Goal: Information Seeking & Learning: Learn about a topic

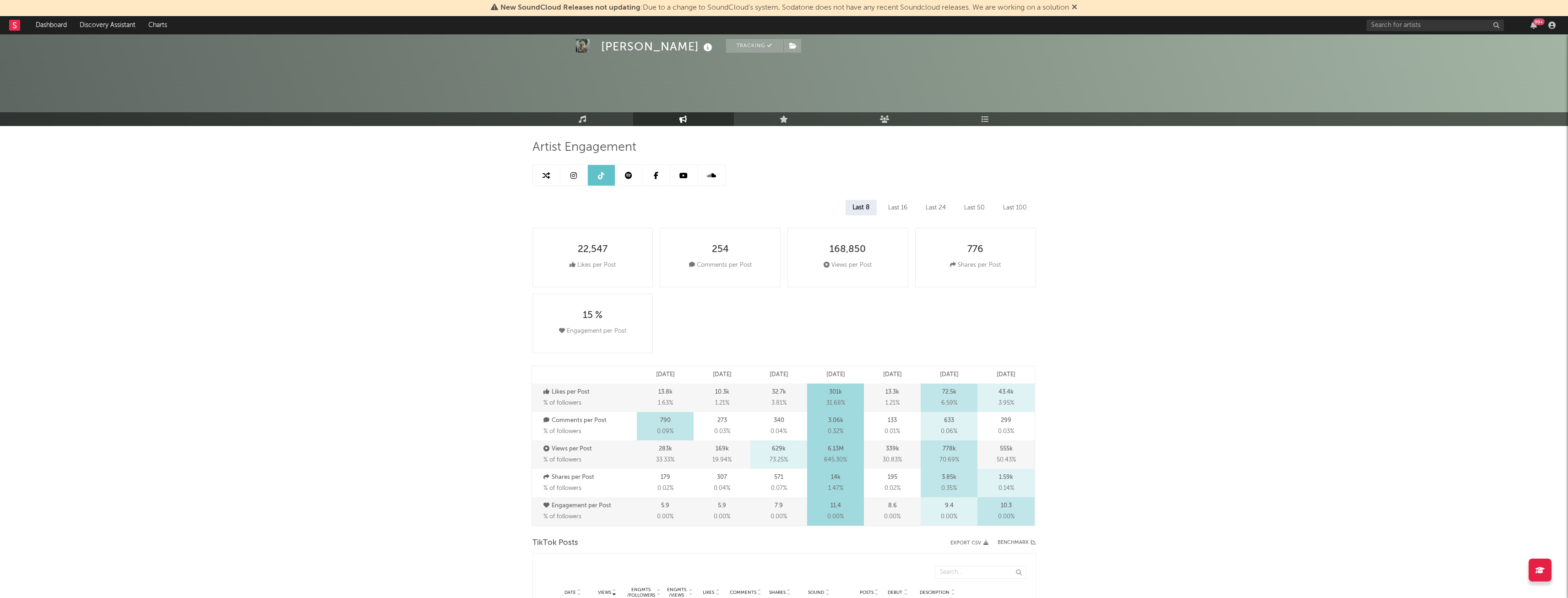
select select "6m"
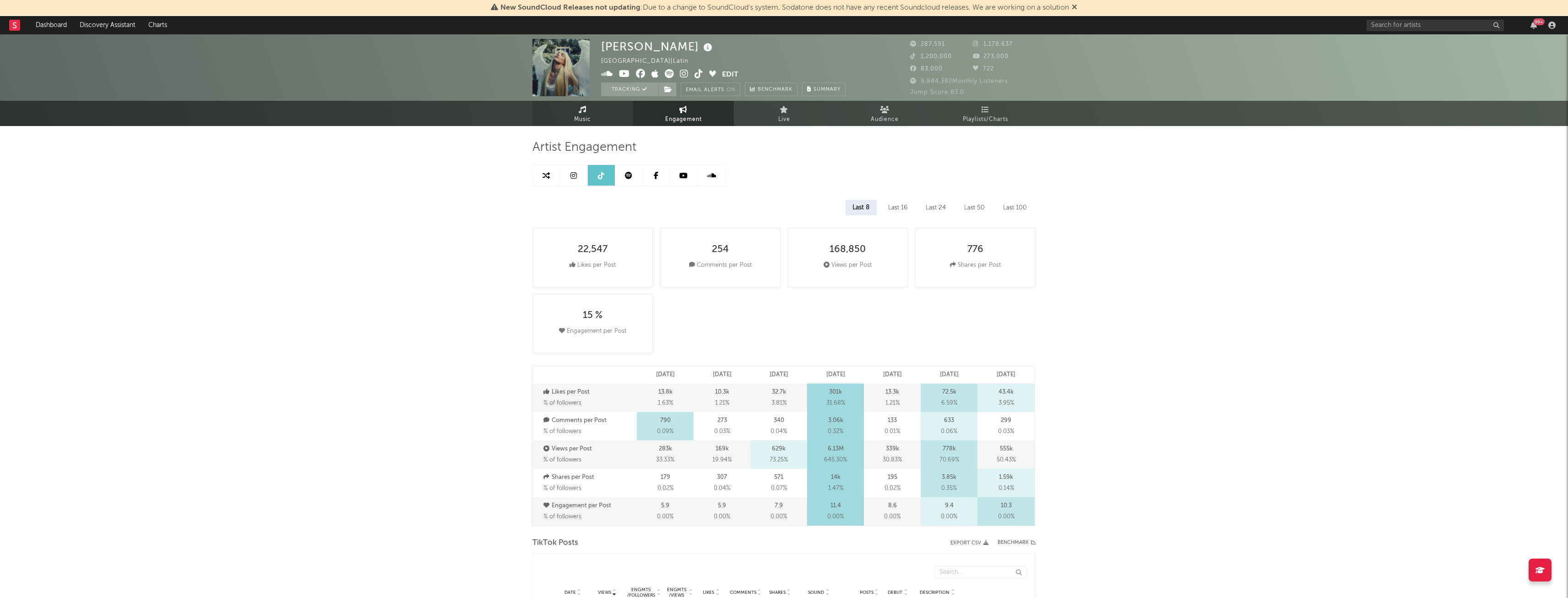
click at [575, 112] on link "Music" at bounding box center [583, 113] width 100 height 25
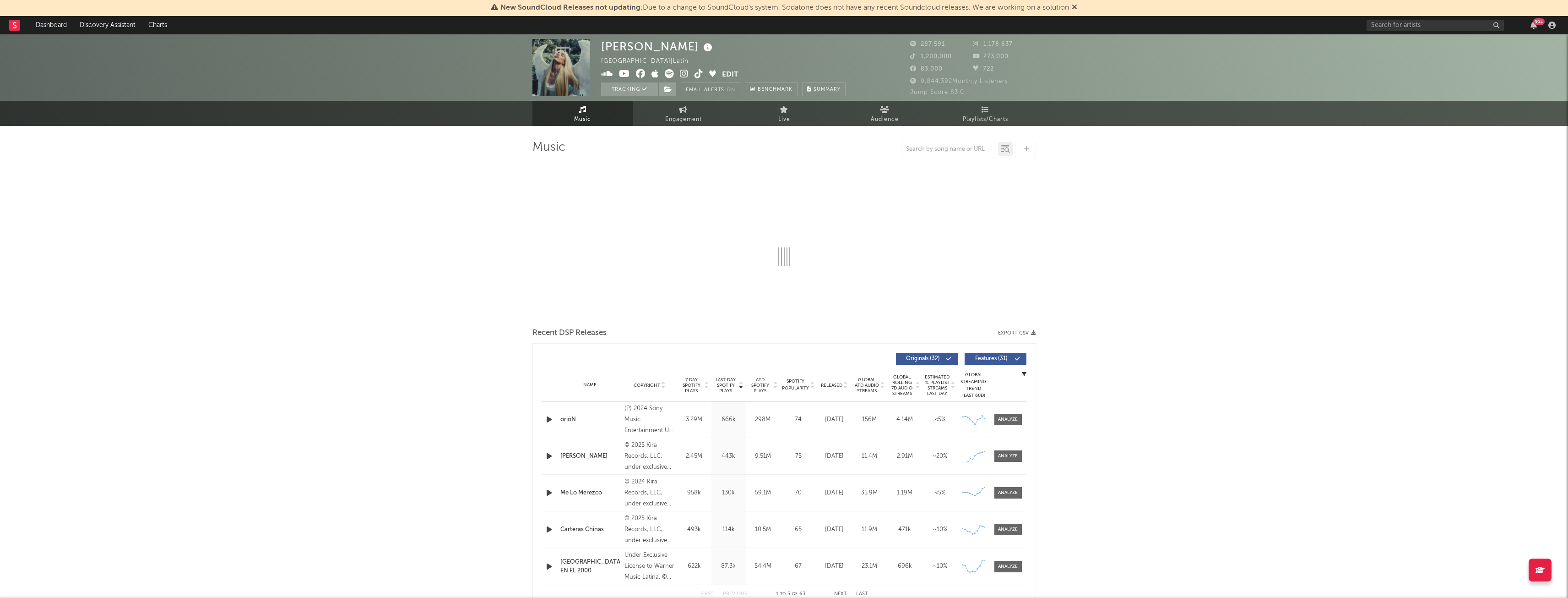
select select "6m"
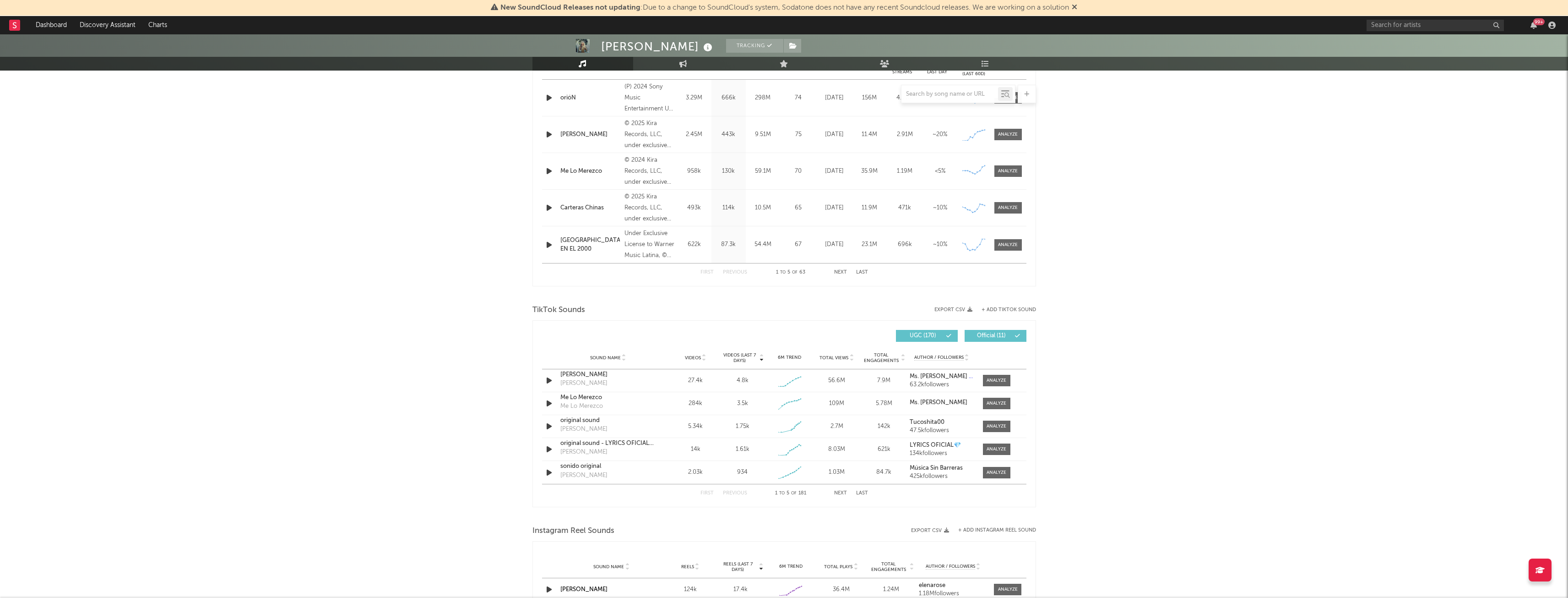
scroll to position [491, 0]
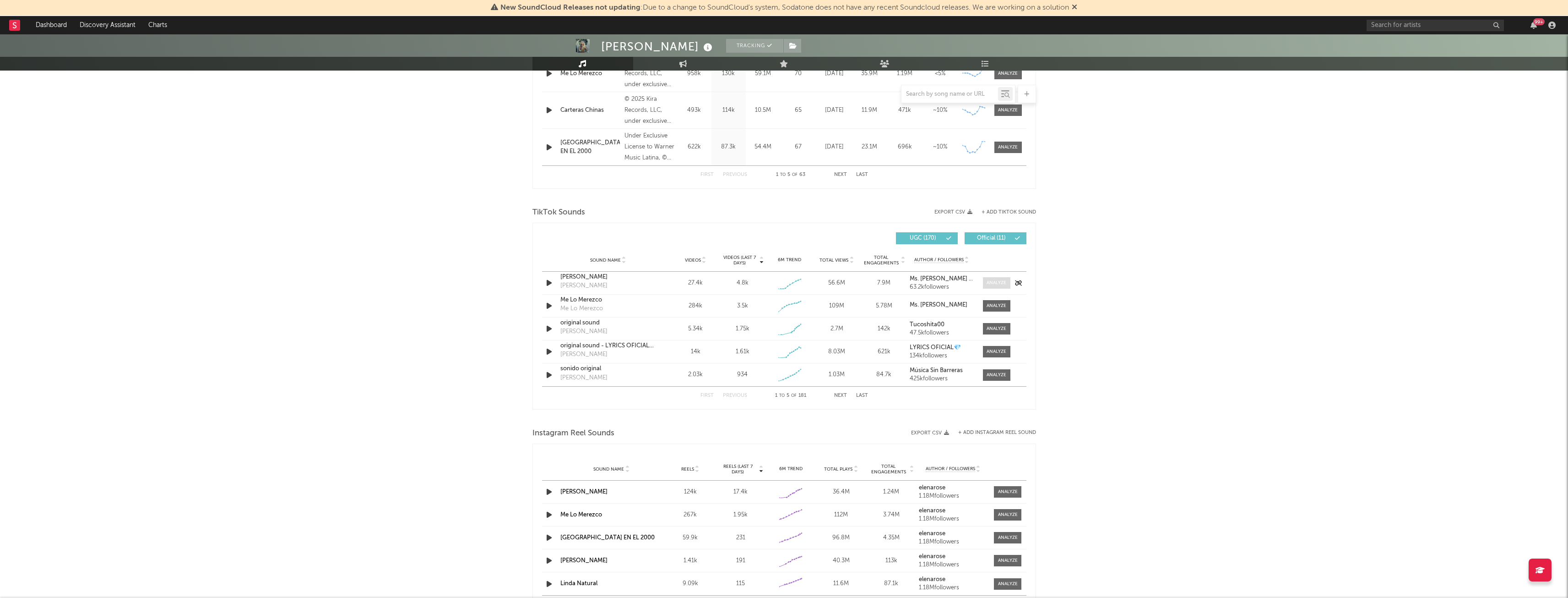
click at [999, 278] on span at bounding box center [996, 283] width 27 height 12
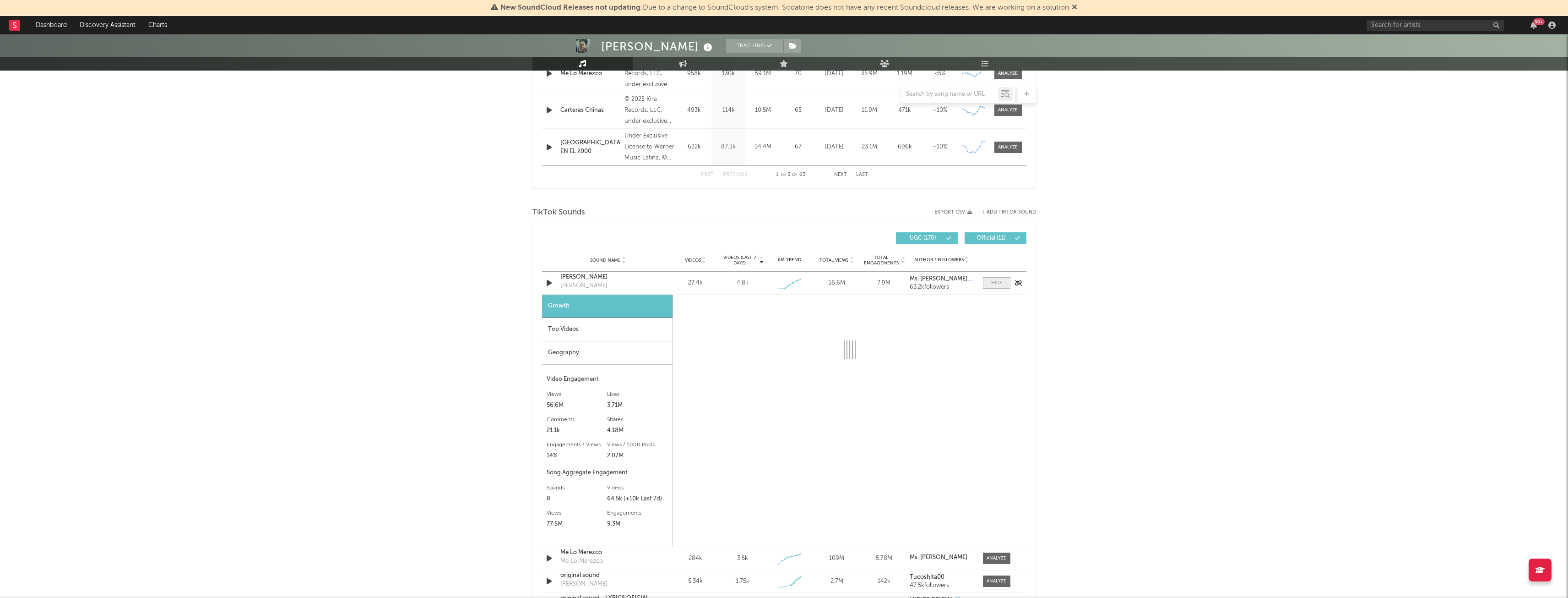
select select "1w"
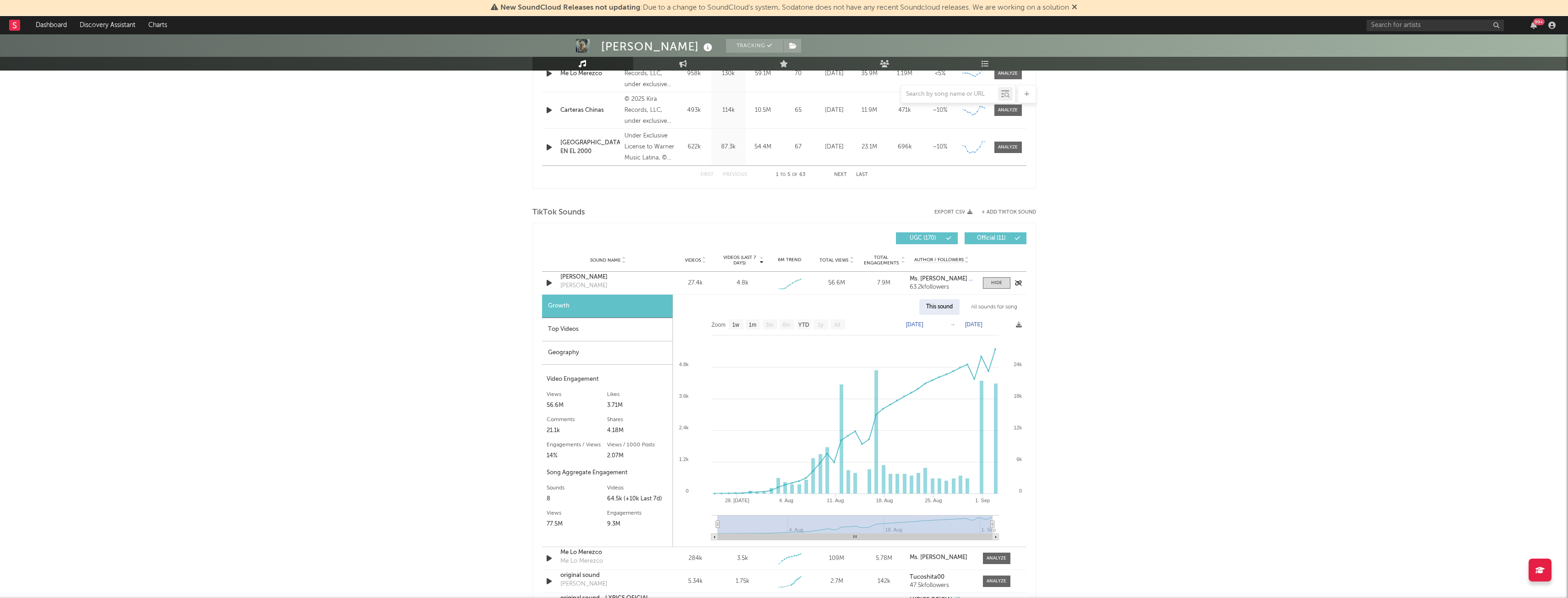
click at [573, 275] on div "[PERSON_NAME]" at bounding box center [608, 277] width 96 height 9
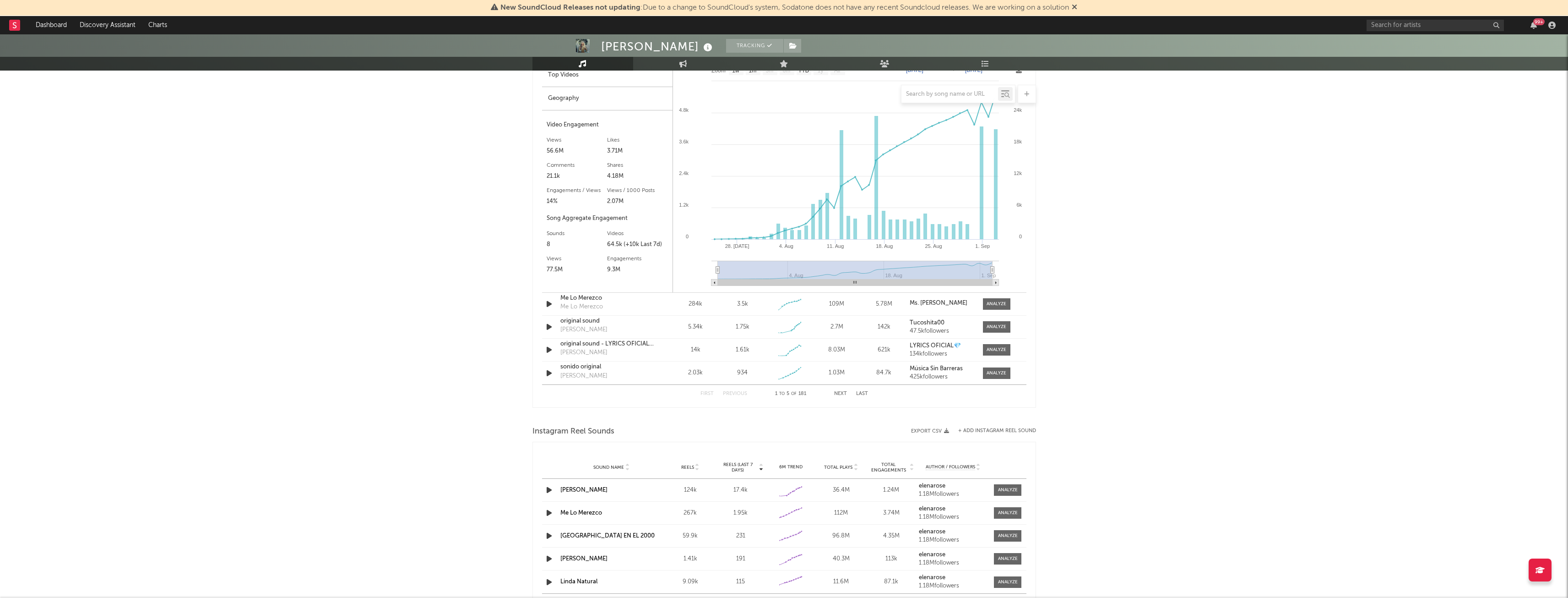
scroll to position [666, 0]
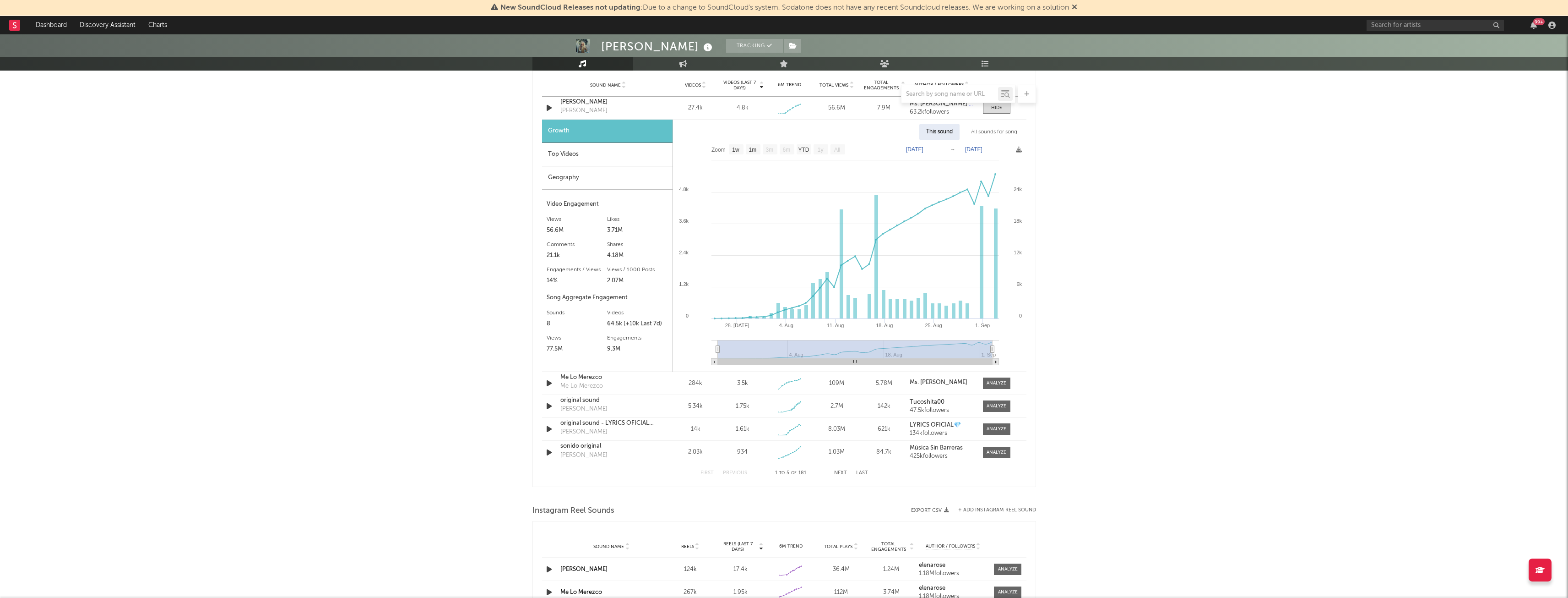
click at [575, 148] on div "Top Videos" at bounding box center [607, 155] width 130 height 23
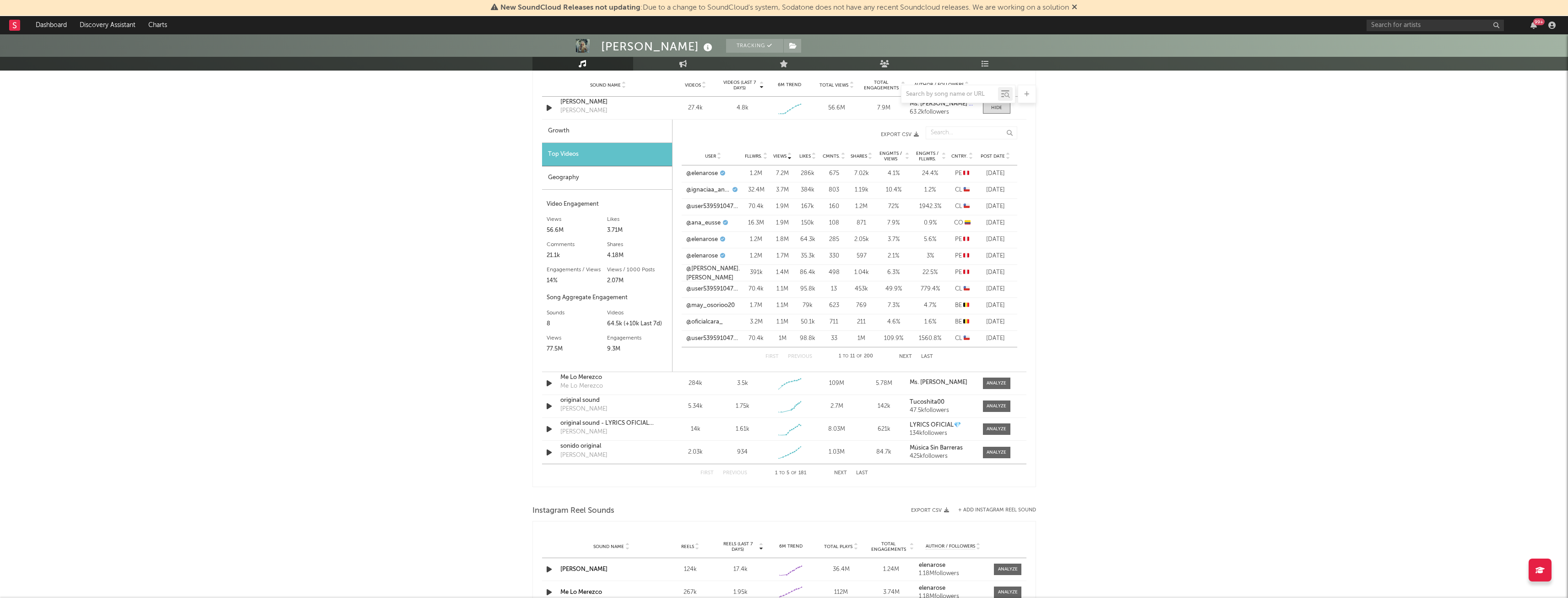
click at [586, 174] on div "Geography" at bounding box center [607, 178] width 130 height 23
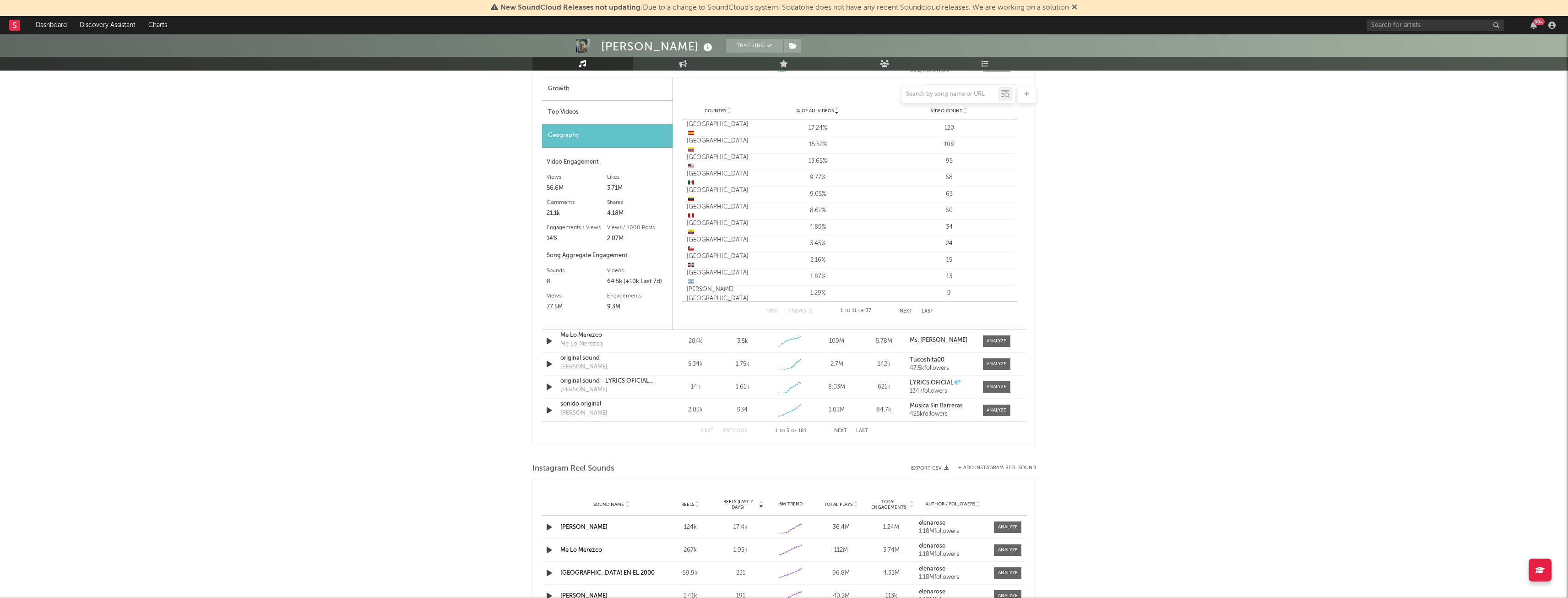
scroll to position [708, 0]
click at [908, 309] on button "Next" at bounding box center [906, 312] width 13 height 5
click at [995, 345] on span at bounding box center [996, 341] width 27 height 12
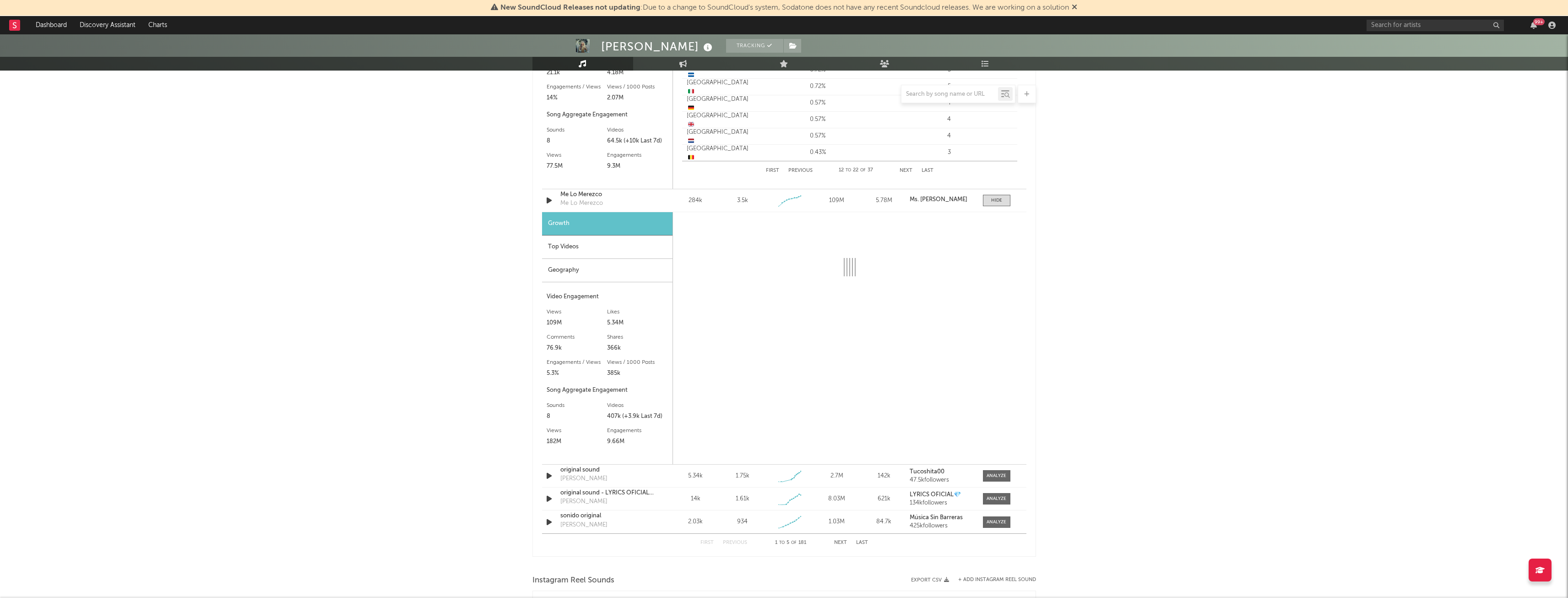
scroll to position [850, 0]
select select "6m"
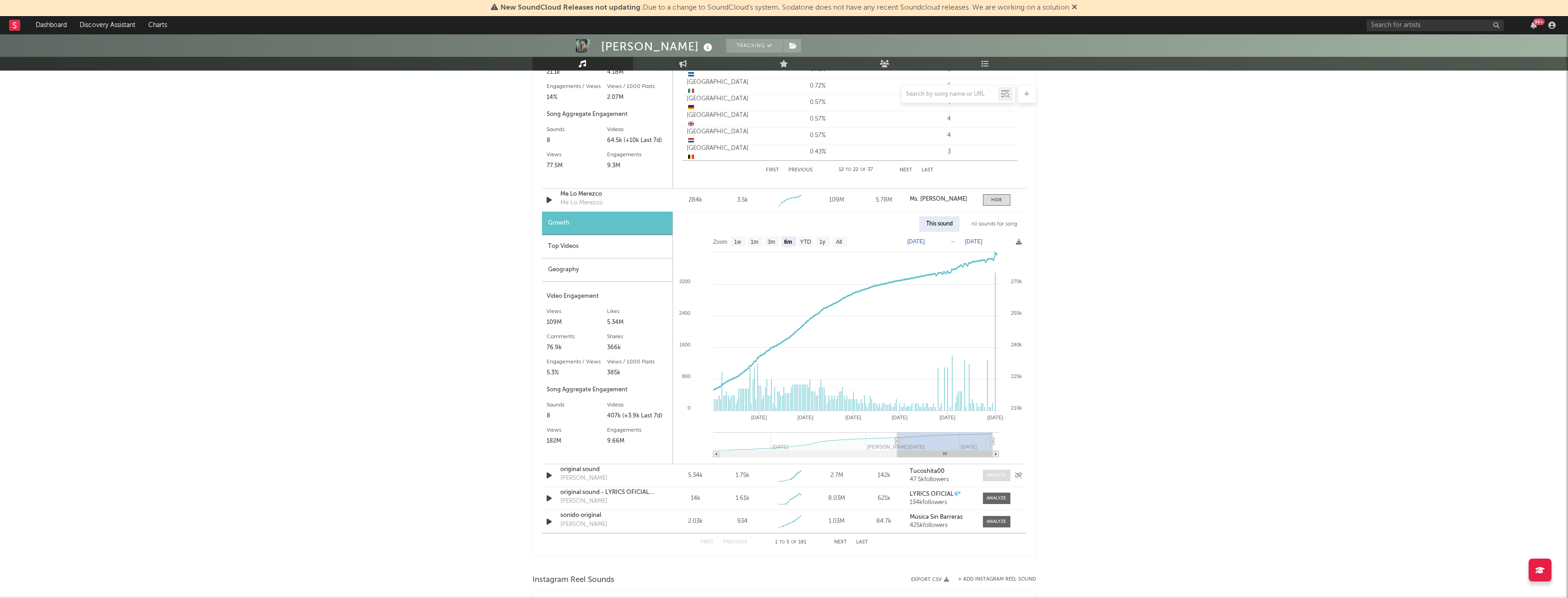
click at [996, 476] on div at bounding box center [996, 475] width 19 height 7
select select "1w"
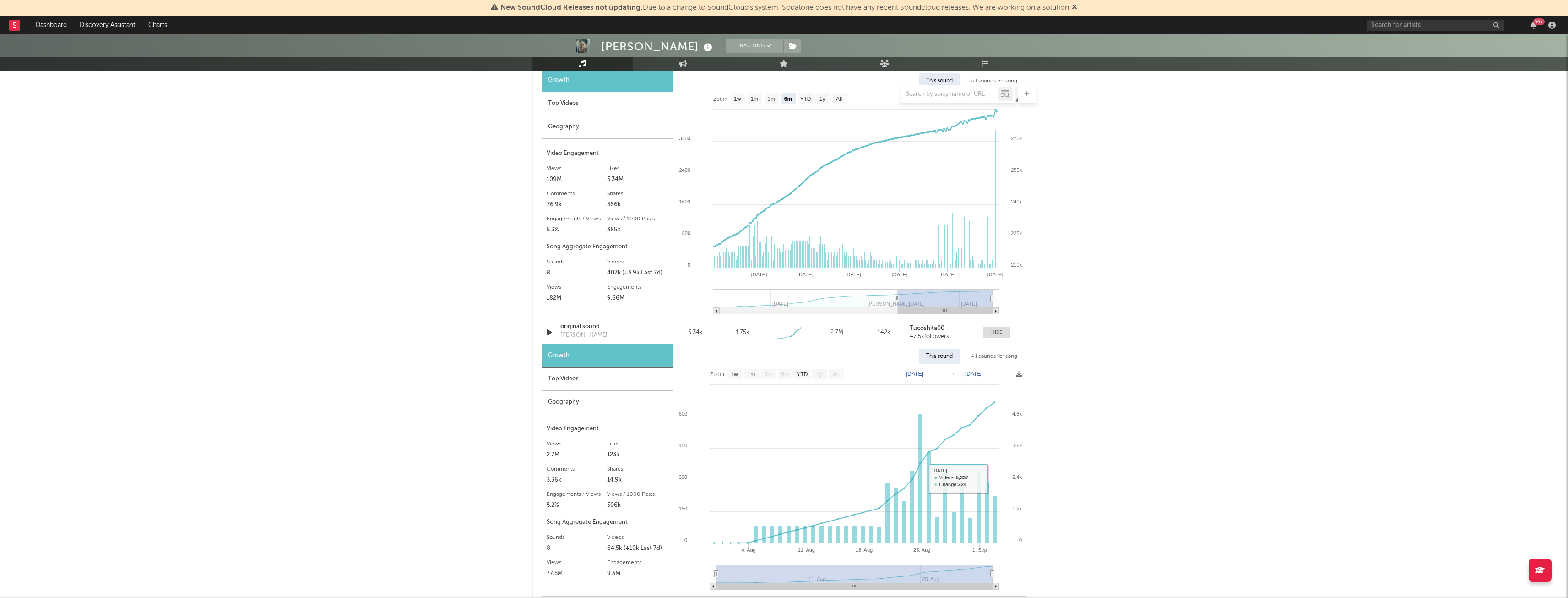
scroll to position [1174, 0]
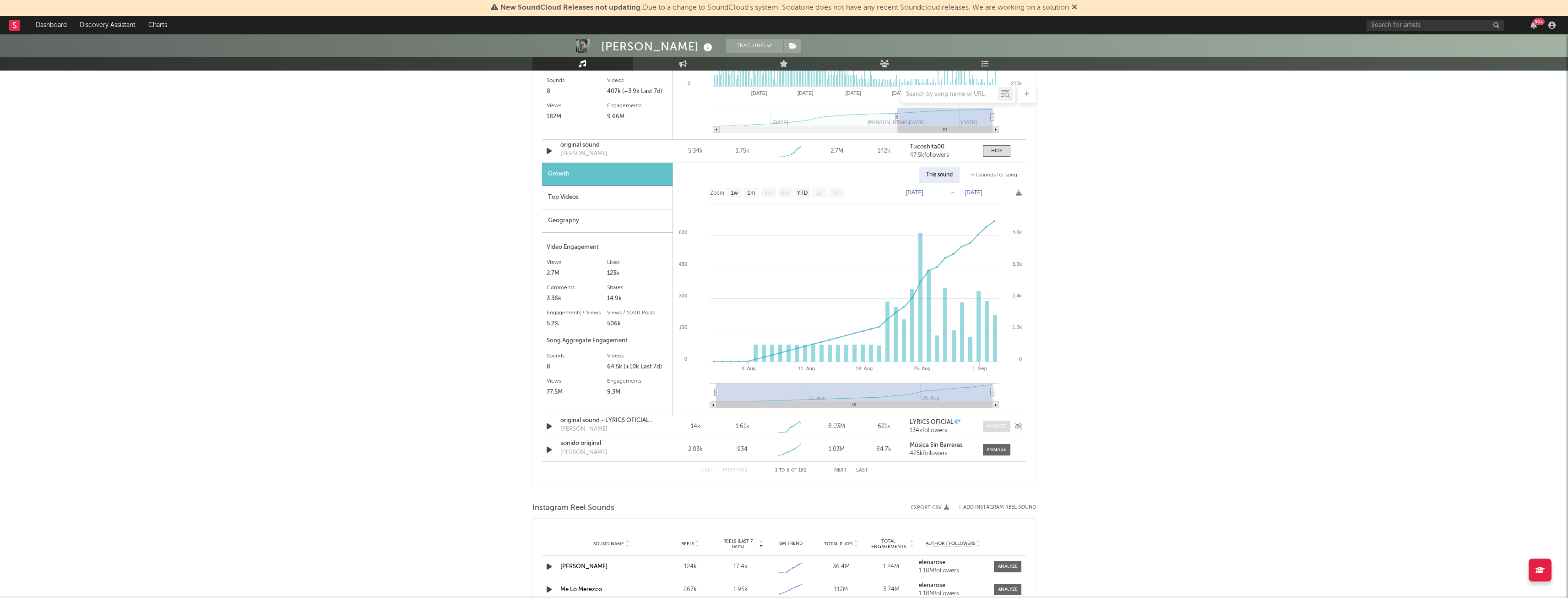
click at [996, 427] on div at bounding box center [996, 426] width 19 height 7
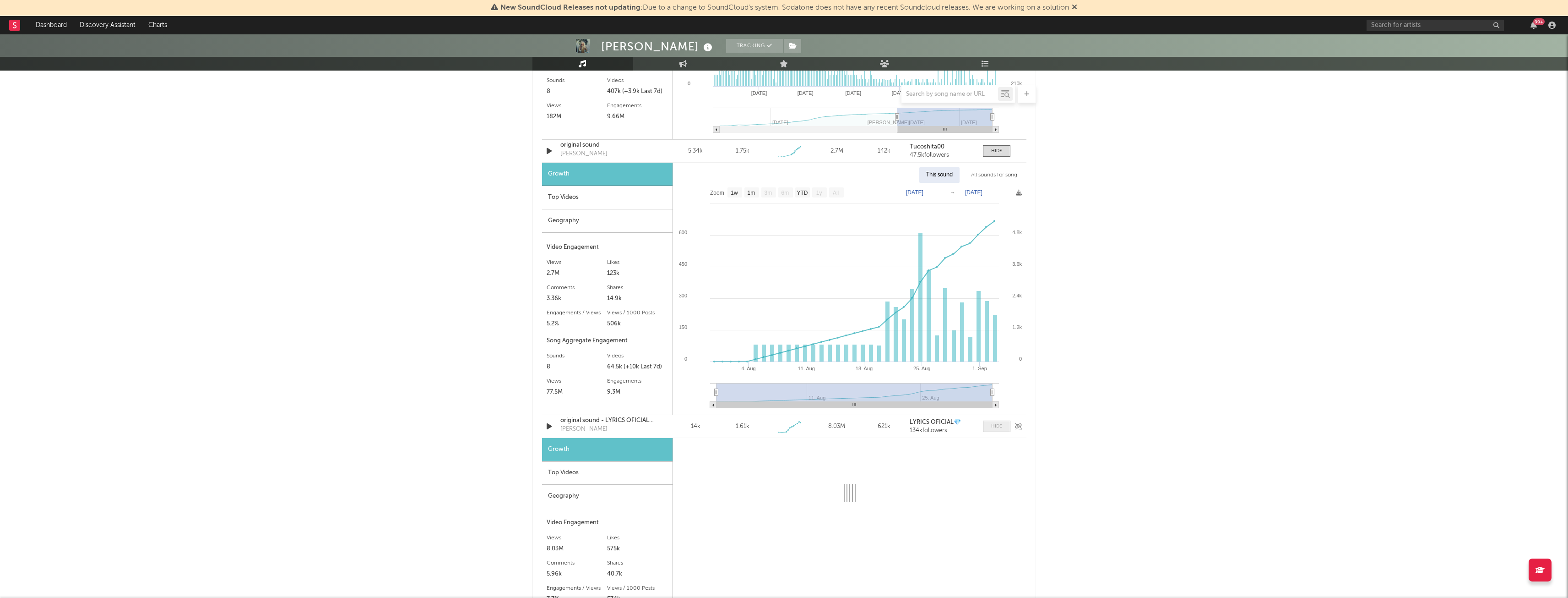
select select "1w"
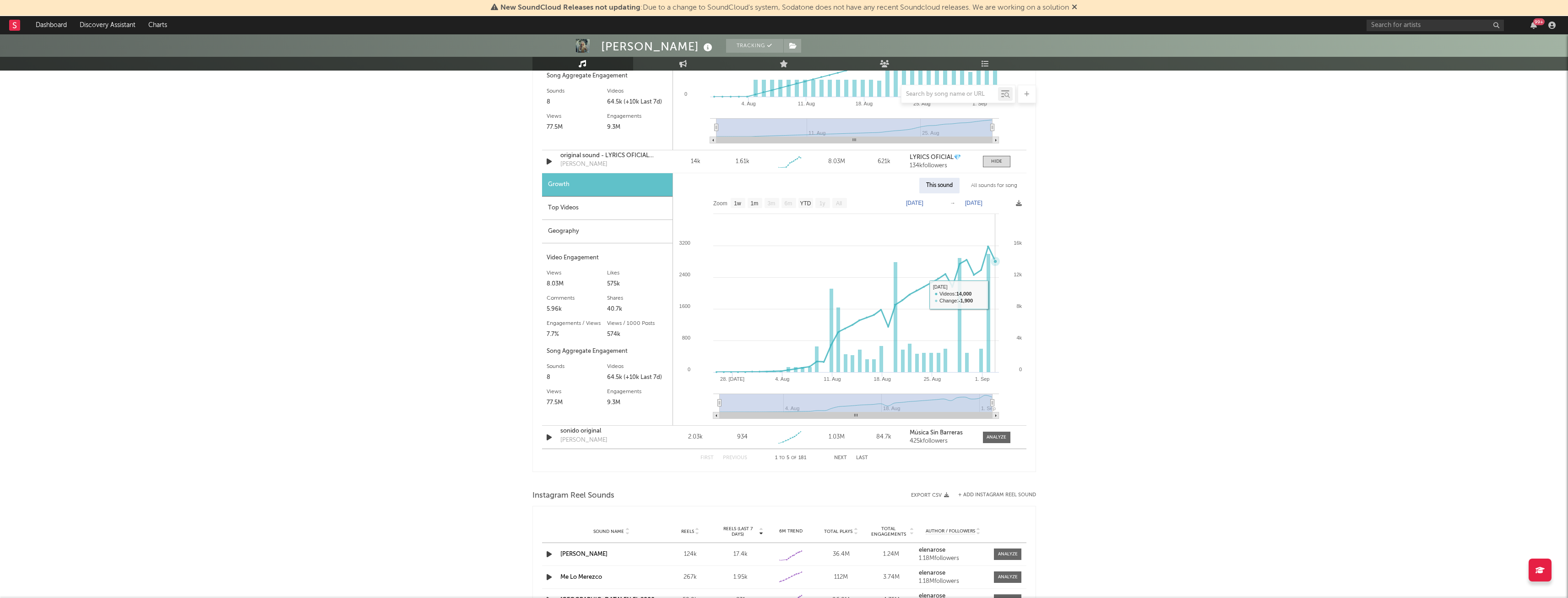
scroll to position [1465, 0]
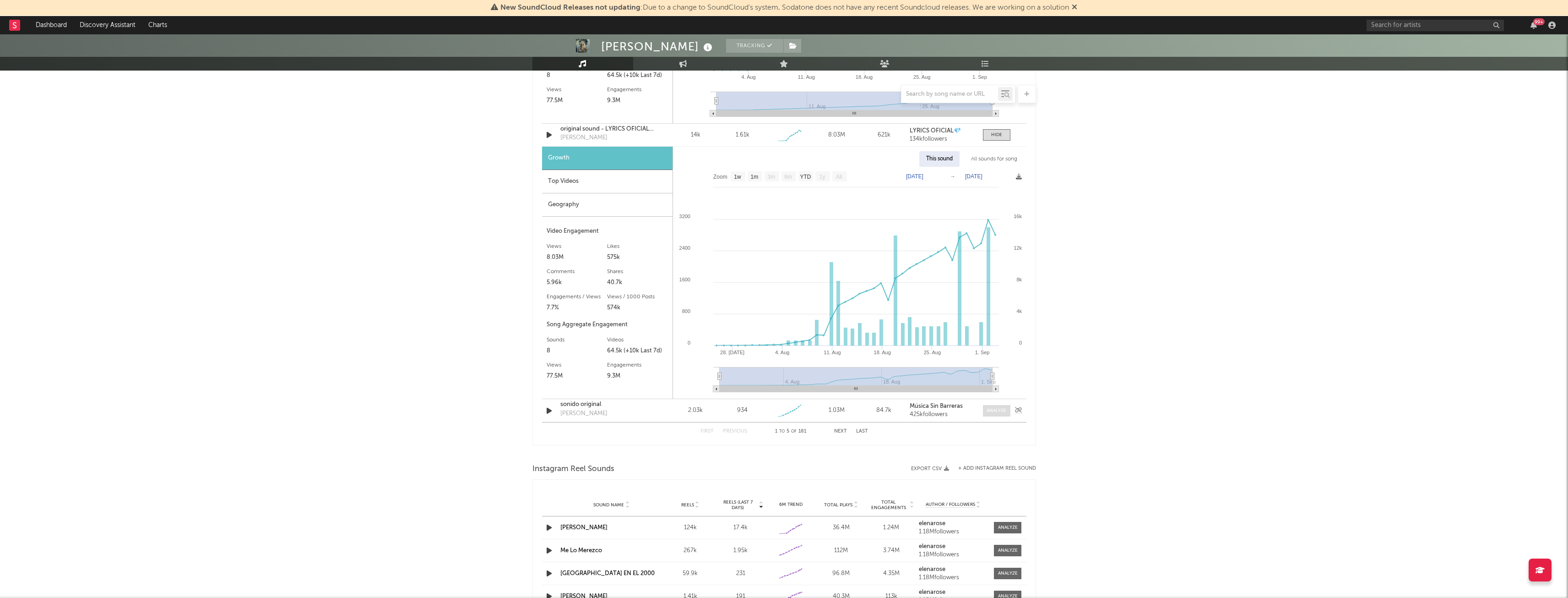
click at [989, 407] on div at bounding box center [996, 410] width 19 height 7
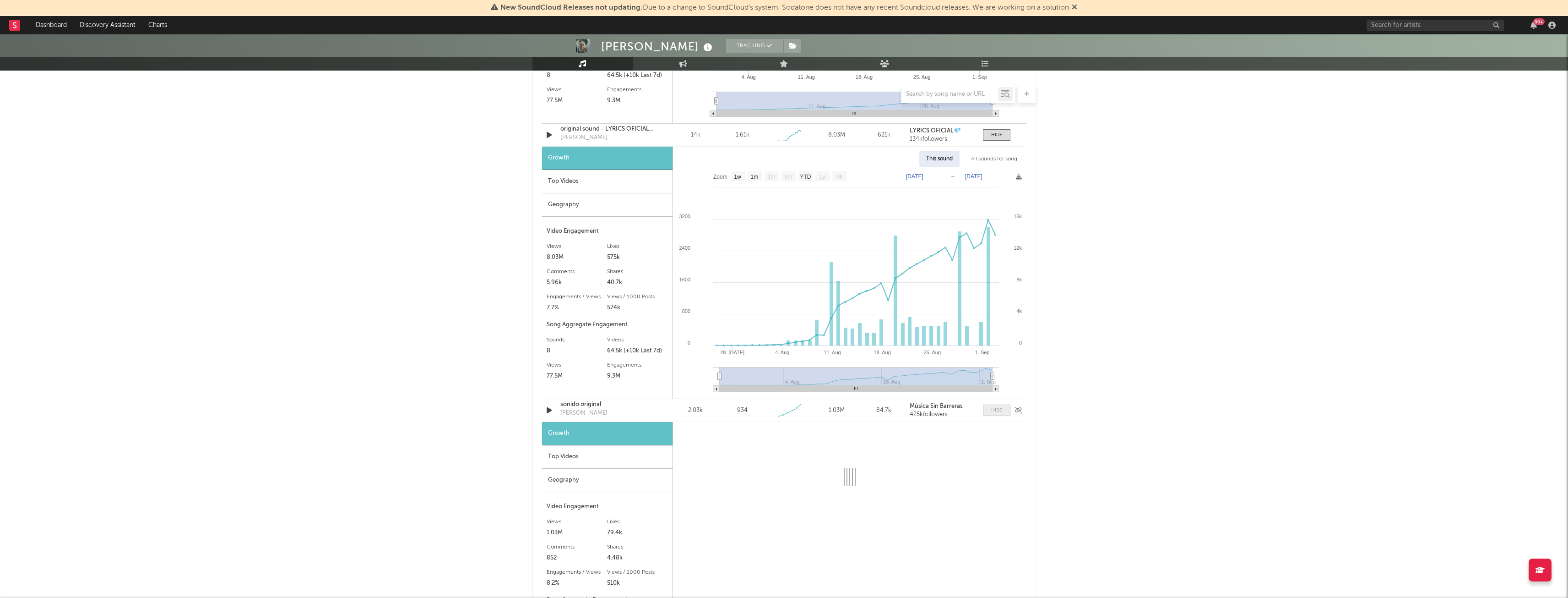
select select "1w"
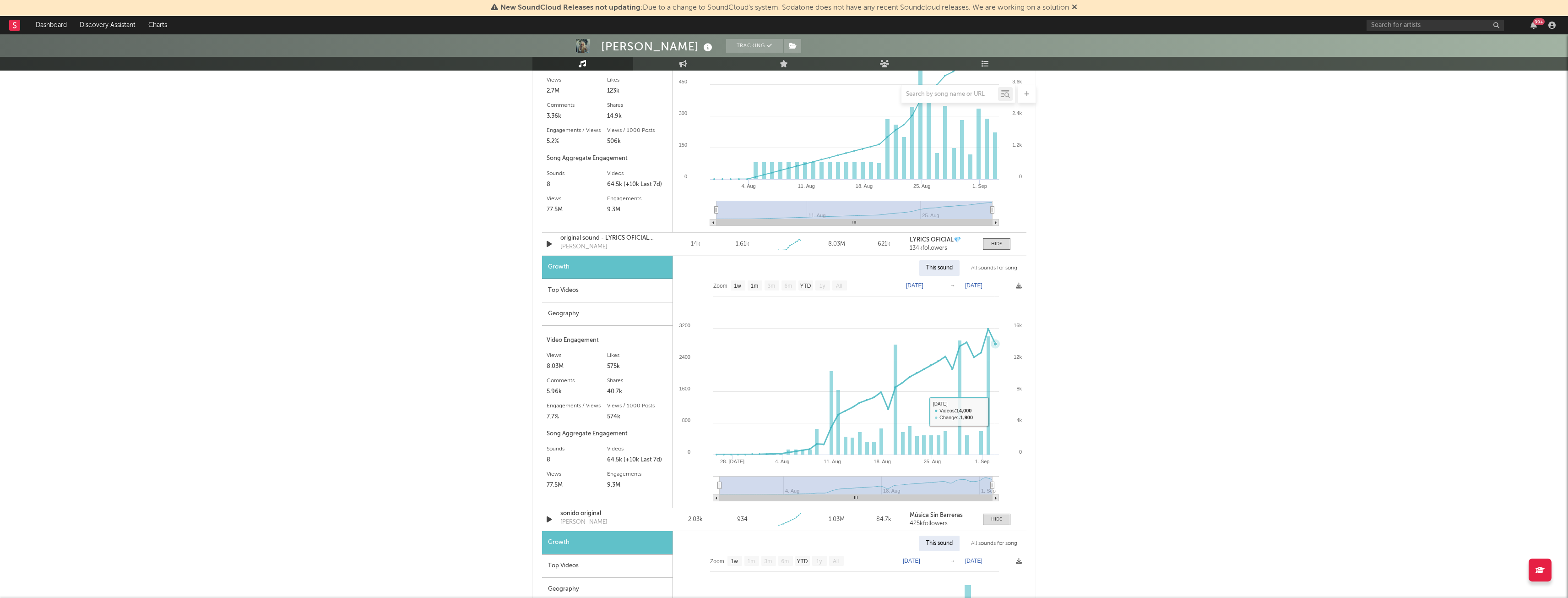
scroll to position [1355, 0]
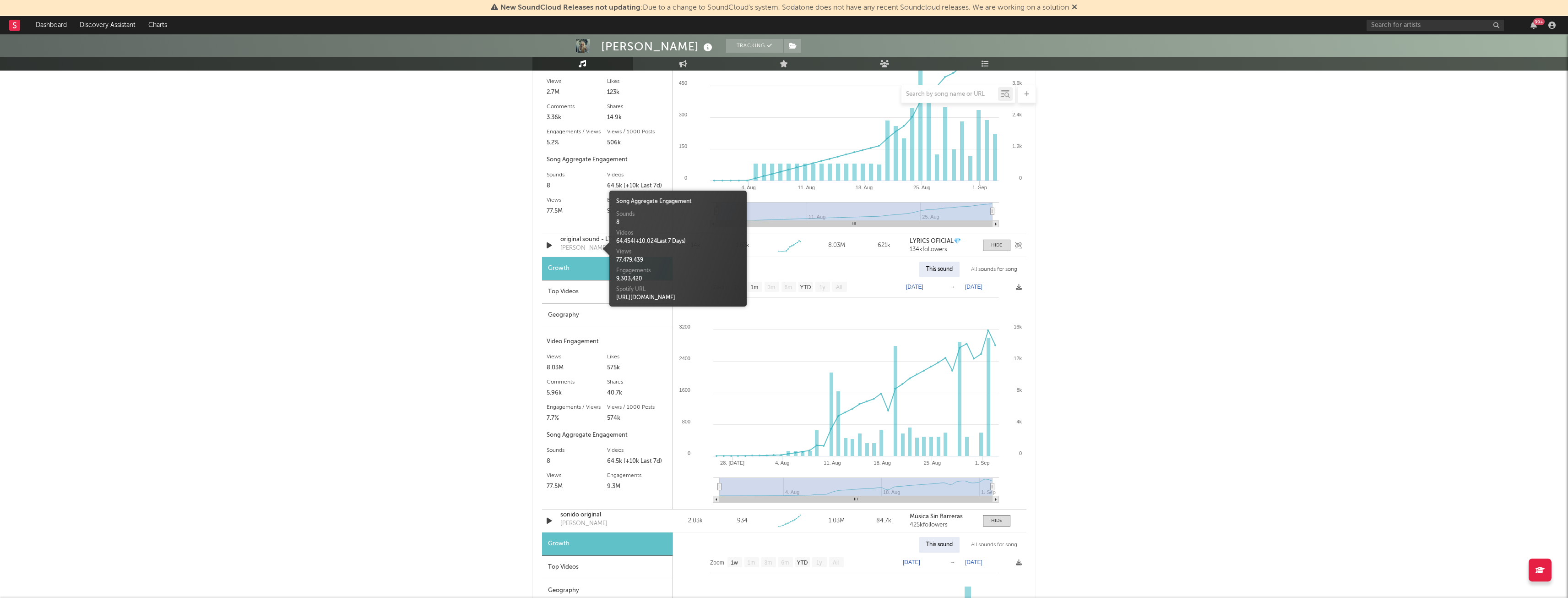
click at [582, 248] on div "[PERSON_NAME]" at bounding box center [584, 248] width 47 height 9
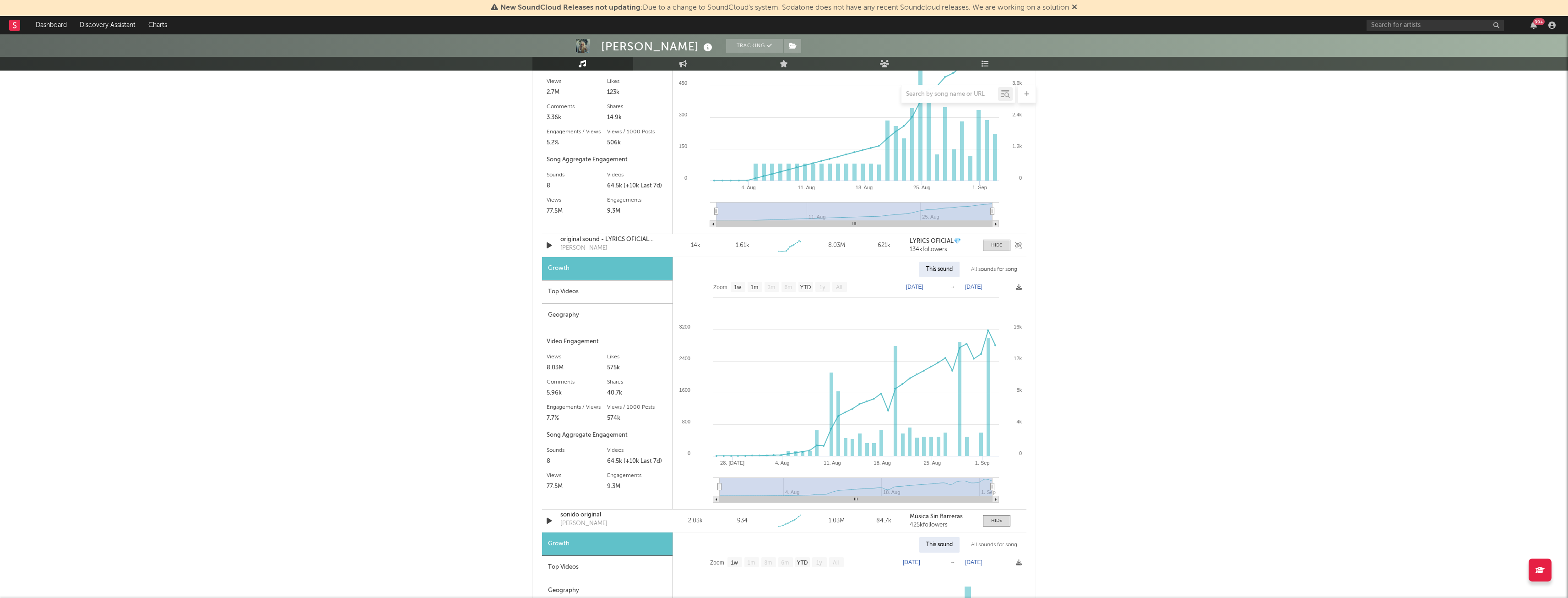
click at [582, 248] on div "[PERSON_NAME]" at bounding box center [584, 248] width 47 height 9
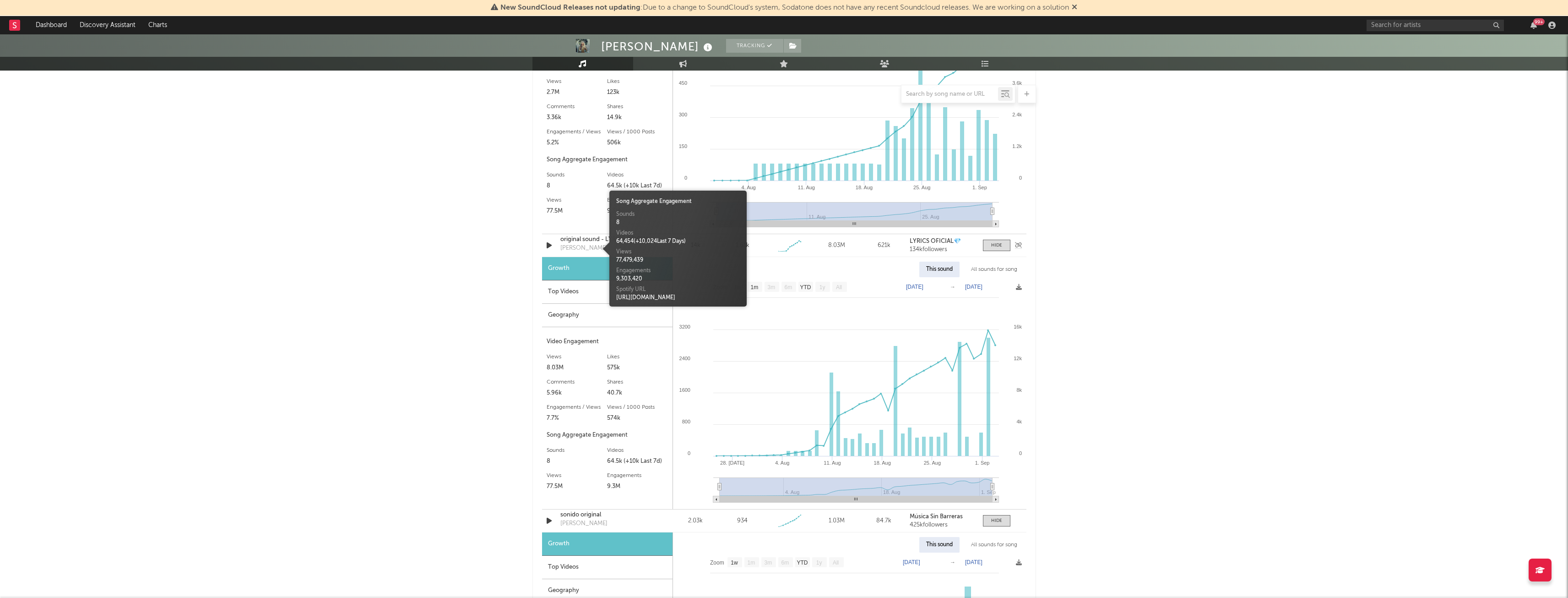
click at [581, 248] on div "[PERSON_NAME]" at bounding box center [584, 248] width 47 height 9
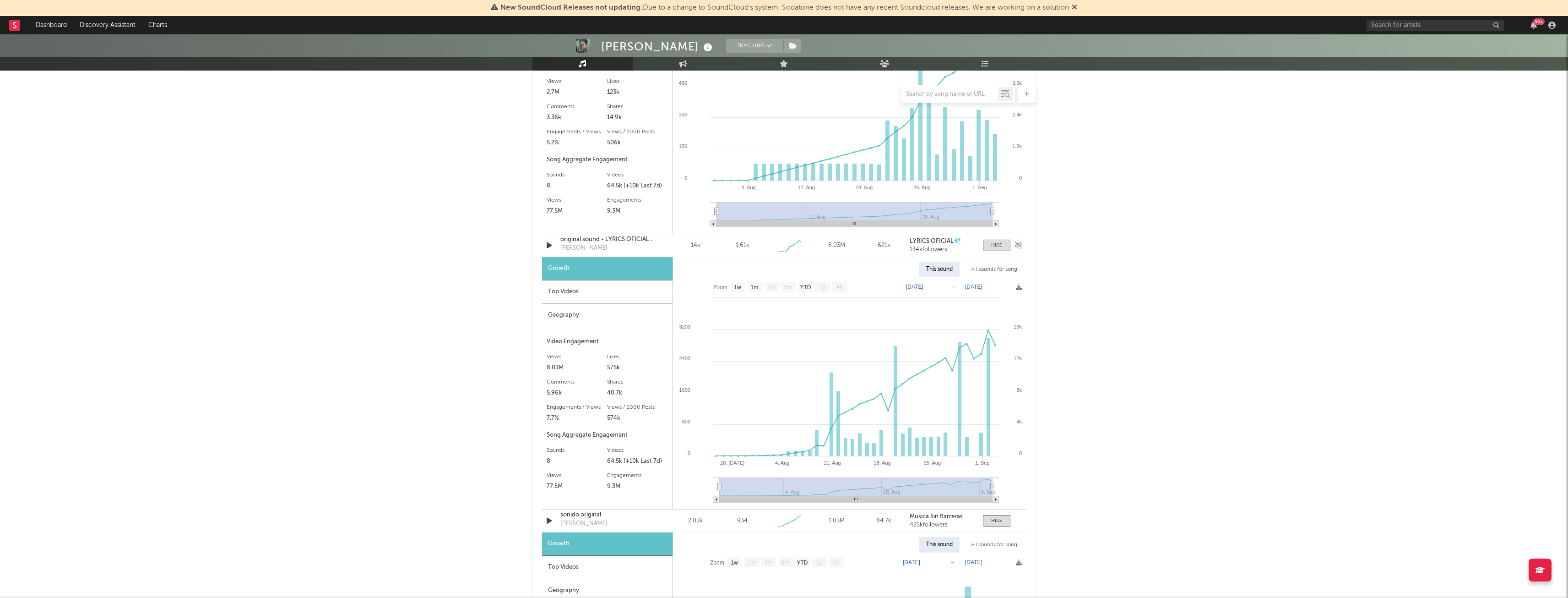
click at [581, 248] on div "[PERSON_NAME]" at bounding box center [584, 248] width 47 height 9
click at [580, 239] on div "original sound - LYRICS OFICIAL💎" at bounding box center [608, 239] width 96 height 9
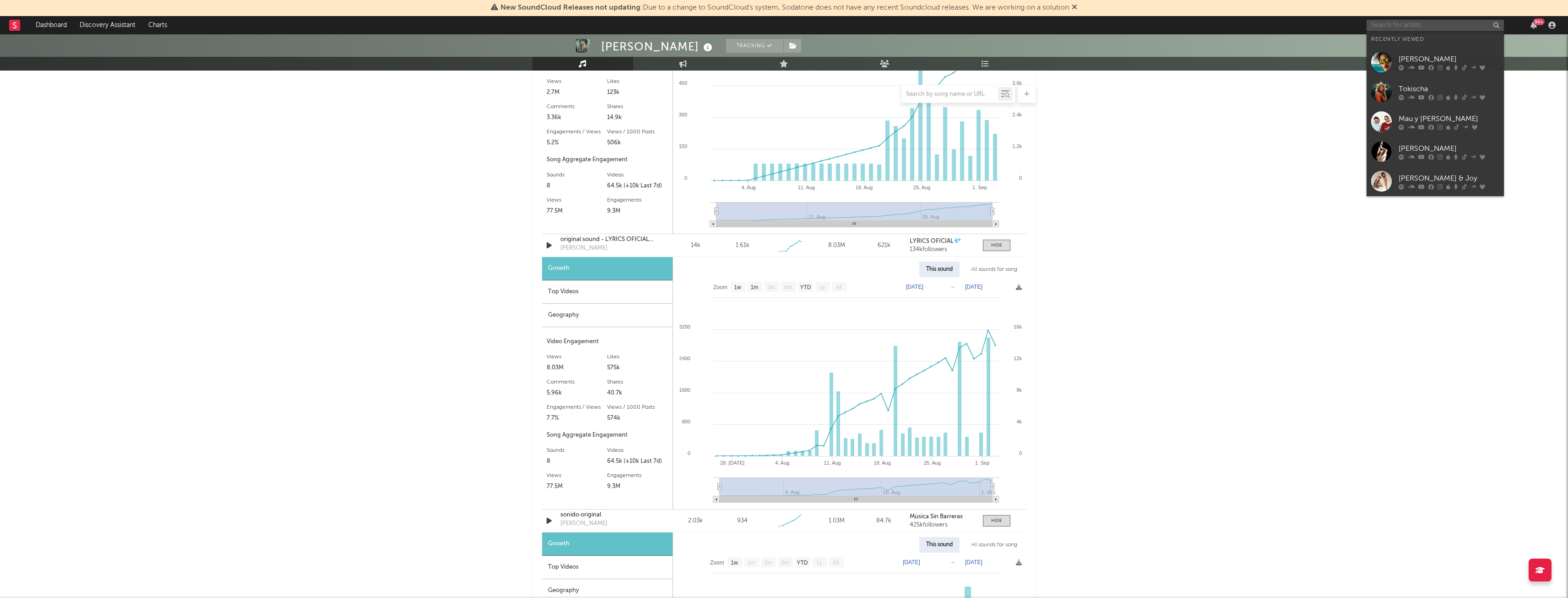
click at [1404, 30] on input "text" at bounding box center [1435, 25] width 138 height 12
click at [1431, 55] on div "[PERSON_NAME]" at bounding box center [1449, 59] width 100 height 11
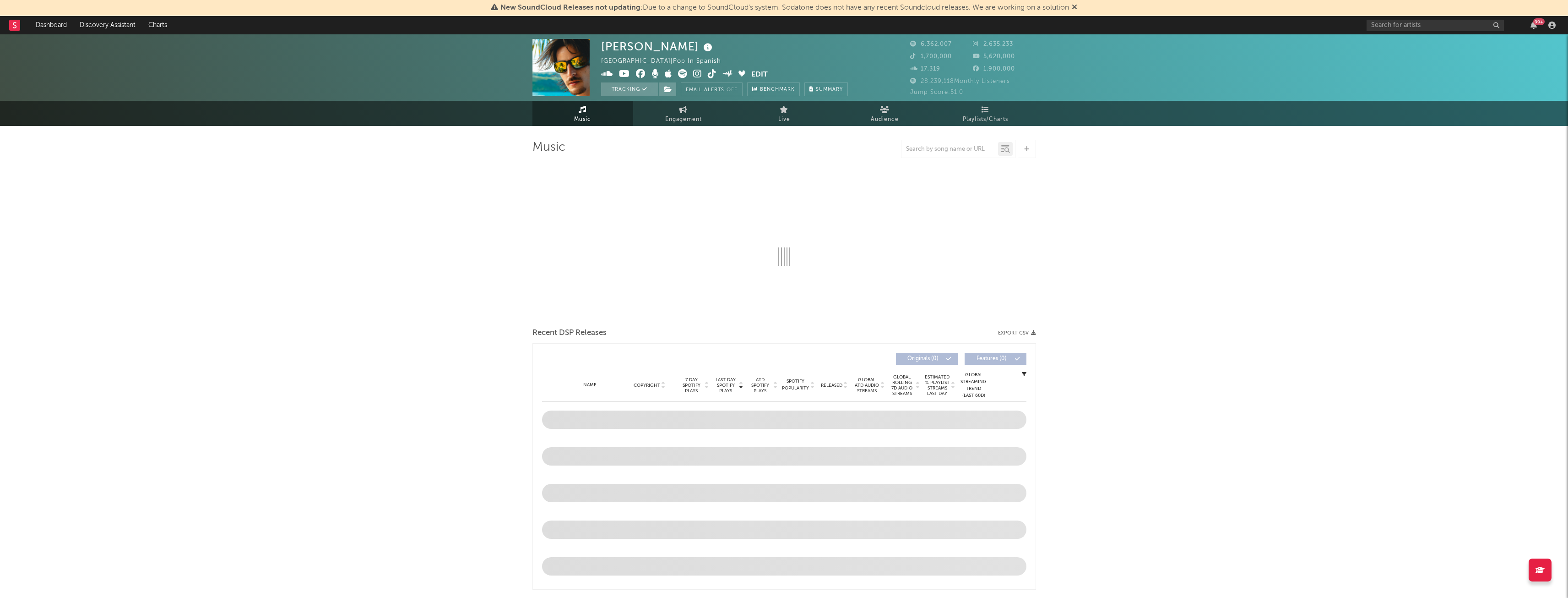
select select "6m"
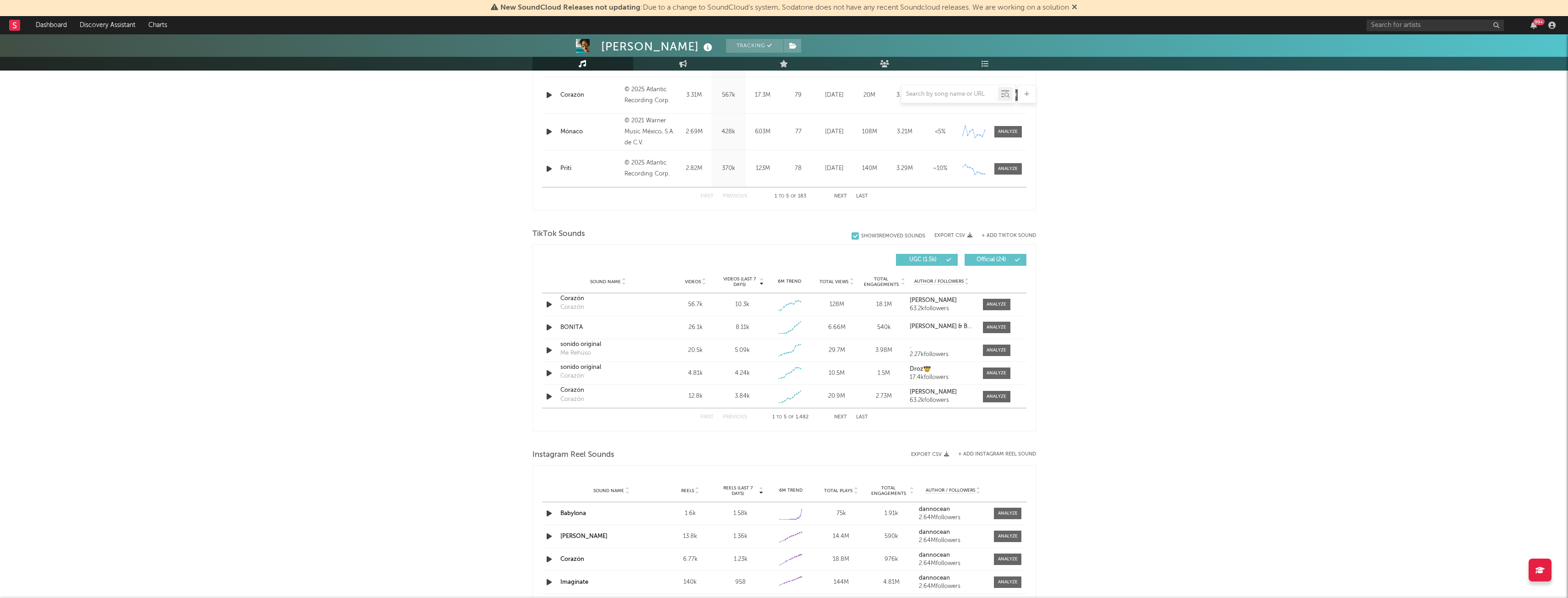
scroll to position [469, 0]
click at [993, 393] on span at bounding box center [996, 397] width 27 height 12
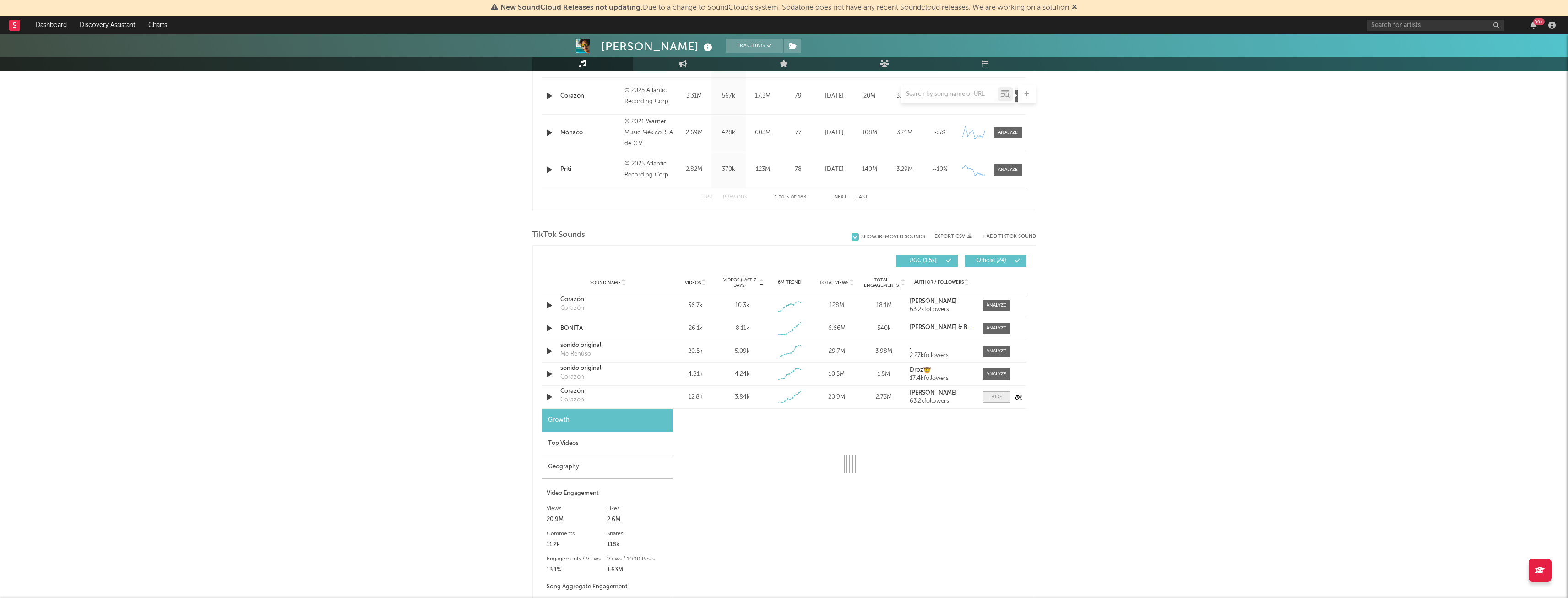
select select "1w"
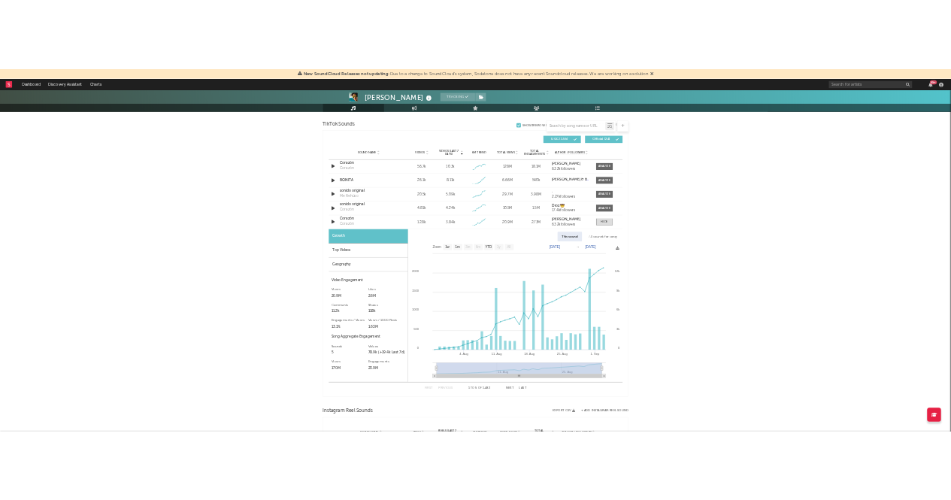
scroll to position [1038, 0]
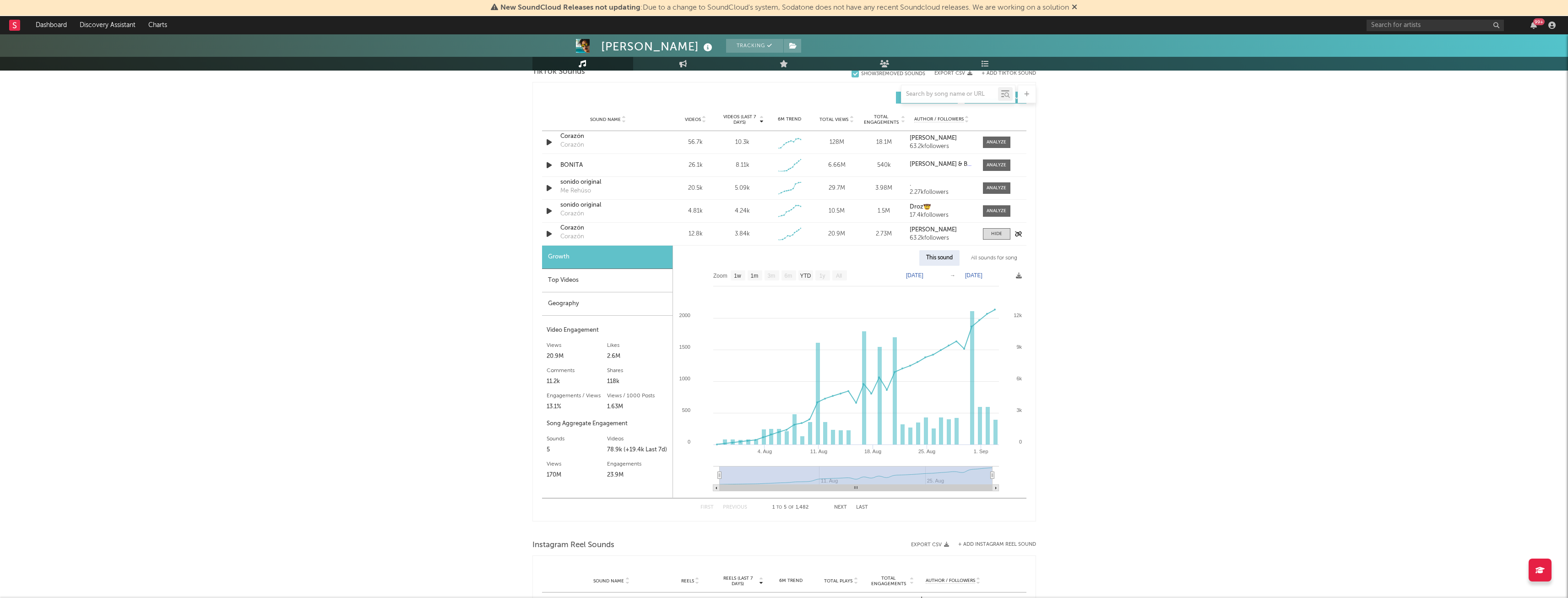
click at [568, 236] on div "Corazón" at bounding box center [572, 236] width 24 height 9
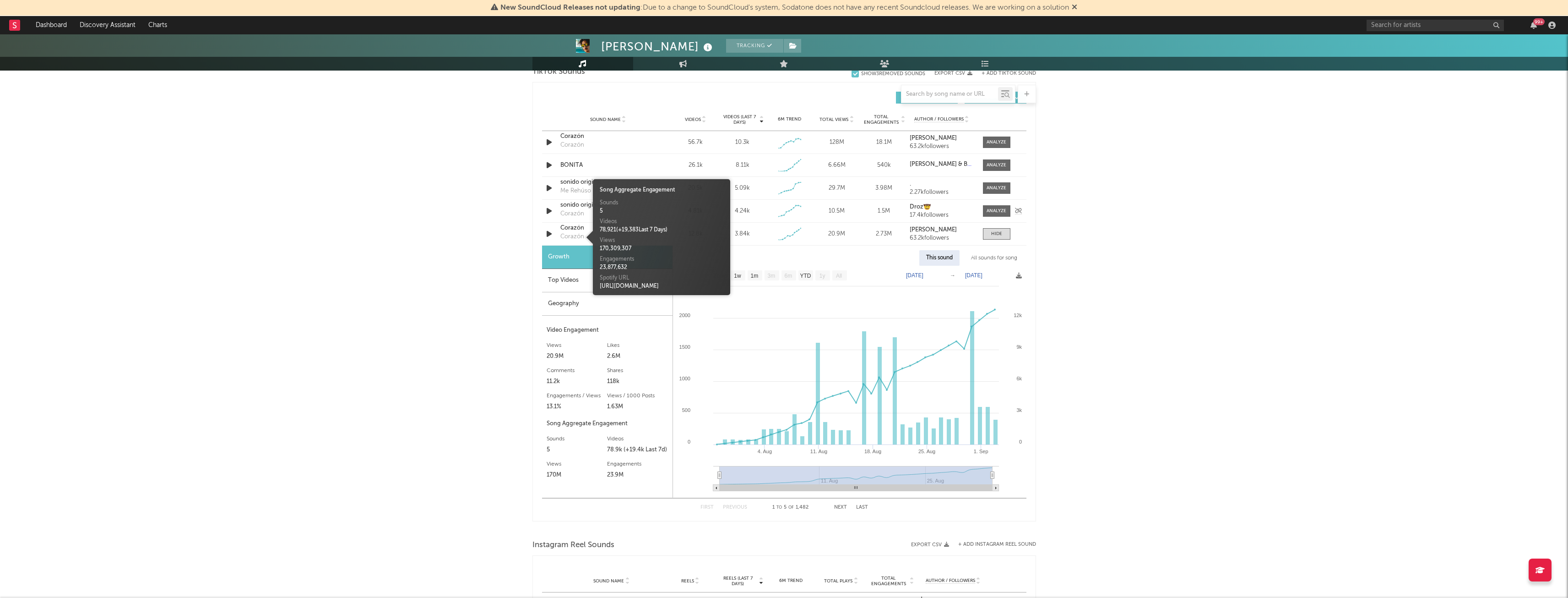
click at [567, 221] on div "sonido original Corazón" at bounding box center [608, 211] width 96 height 21
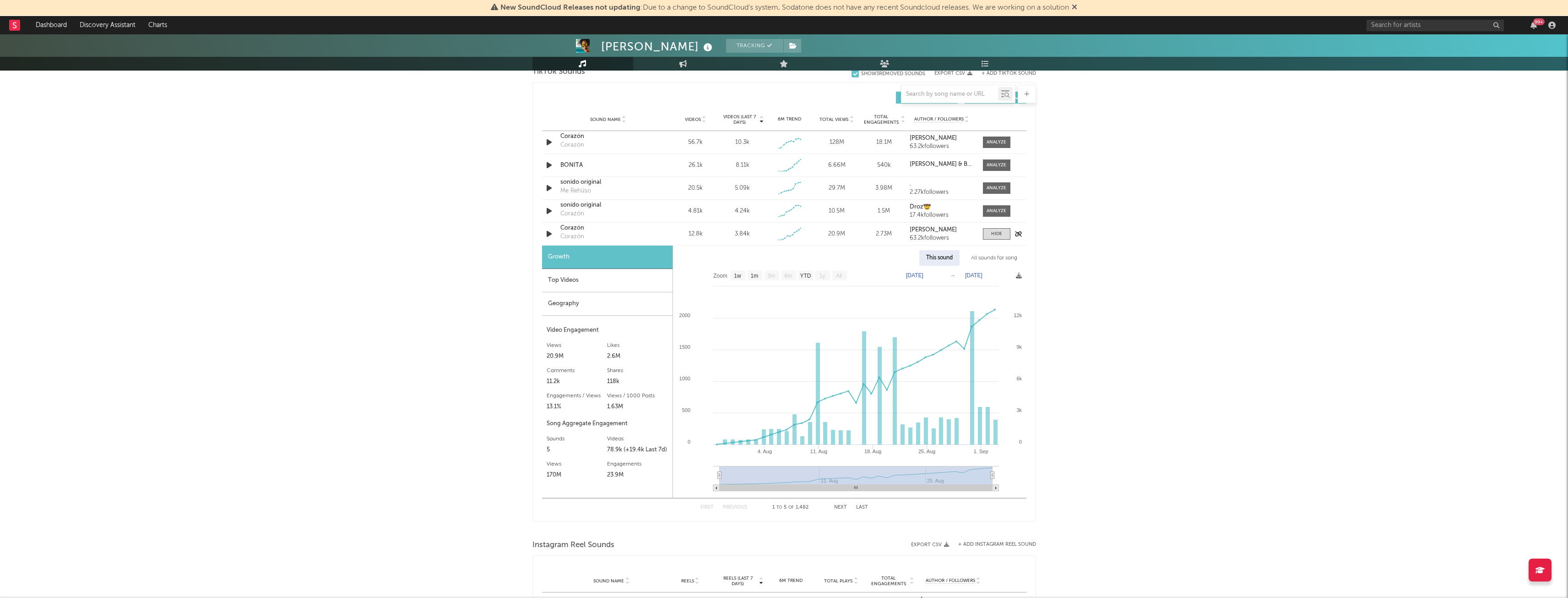
click at [567, 227] on div "Corazón" at bounding box center [608, 228] width 96 height 9
